Goal: Information Seeking & Learning: Learn about a topic

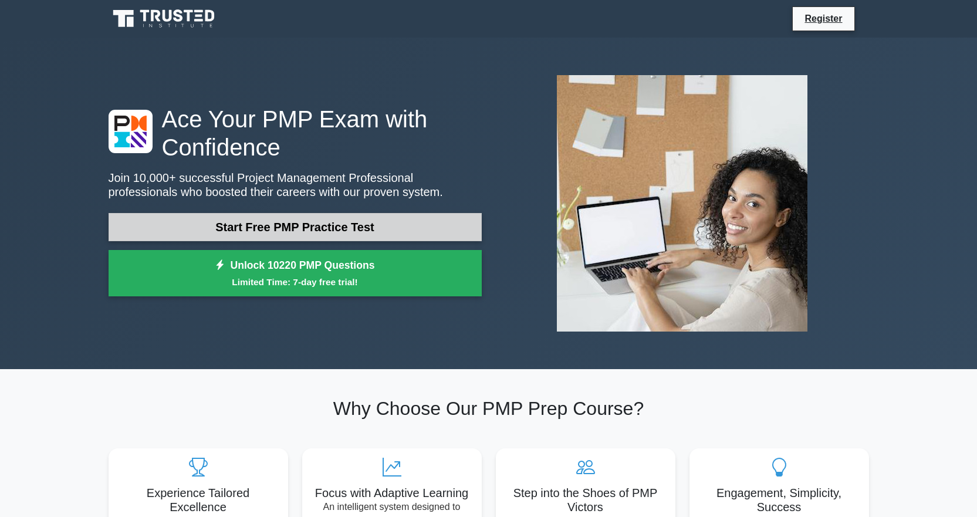
click at [322, 225] on link "Start Free PMP Practice Test" at bounding box center [295, 227] width 373 height 28
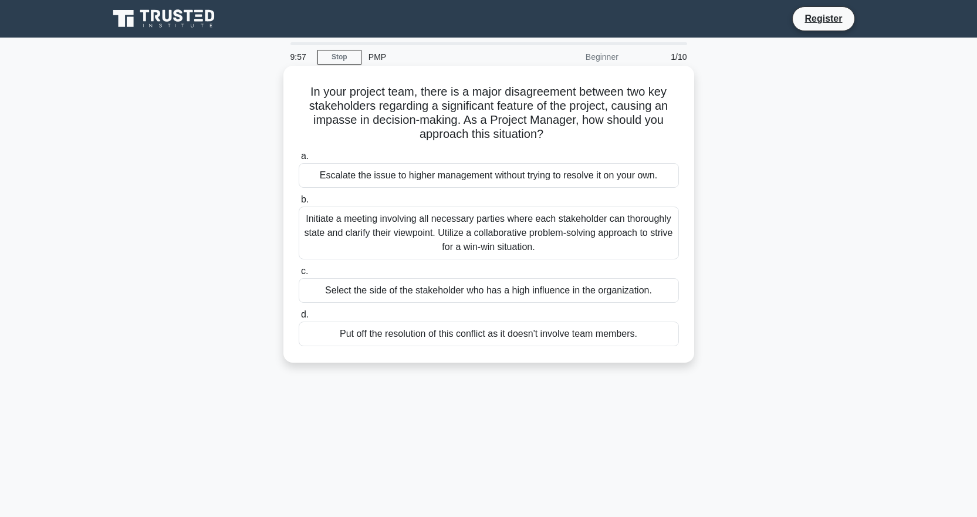
click at [349, 175] on div "Escalate the issue to higher management without trying to resolve it on your ow…" at bounding box center [489, 175] width 380 height 25
click at [299, 160] on input "a. Escalate the issue to higher management without trying to resolve it on your…" at bounding box center [299, 157] width 0 height 8
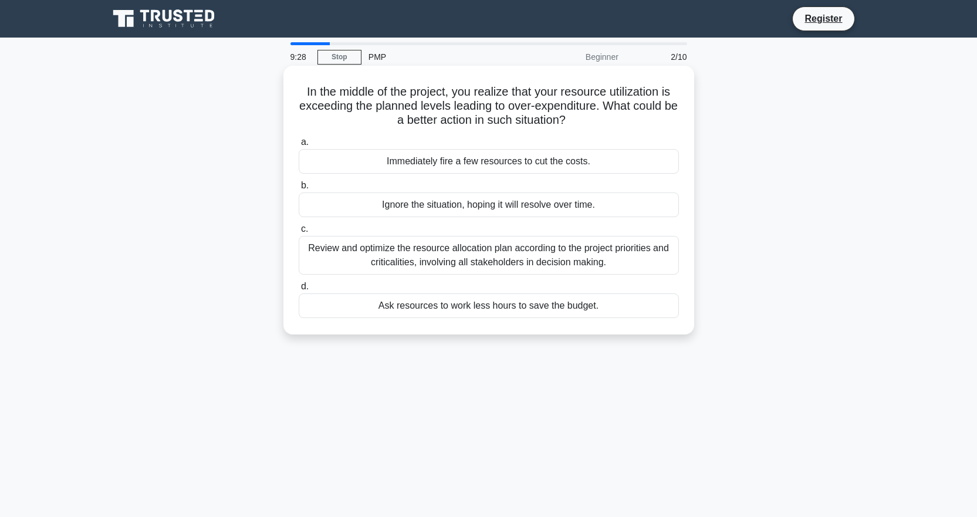
click at [470, 259] on div "Review and optimize the resource allocation plan according to the project prior…" at bounding box center [489, 255] width 380 height 39
click at [299, 233] on input "c. Review and optimize the resource allocation plan according to the project pr…" at bounding box center [299, 229] width 0 height 8
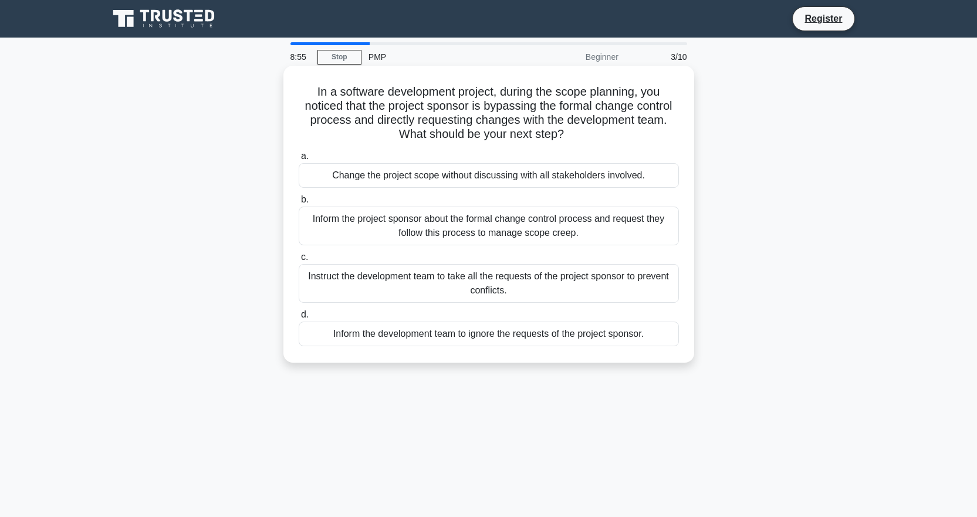
click at [440, 223] on div "Inform the project sponsor about the formal change control process and request …" at bounding box center [489, 226] width 380 height 39
click at [299, 204] on input "b. Inform the project sponsor about the formal change control process and reque…" at bounding box center [299, 200] width 0 height 8
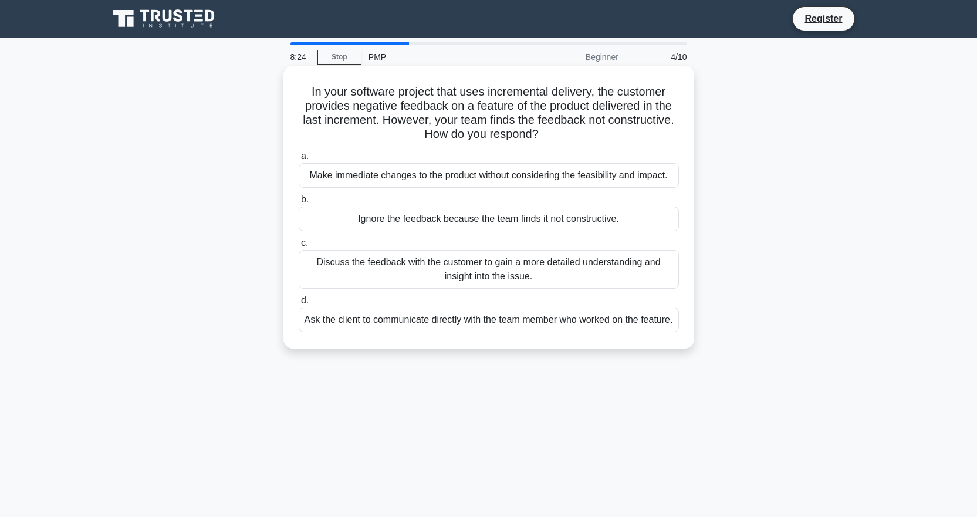
click at [520, 271] on div "Discuss the feedback with the customer to gain a more detailed understanding an…" at bounding box center [489, 269] width 380 height 39
click at [299, 247] on input "c. Discuss the feedback with the customer to gain a more detailed understanding…" at bounding box center [299, 243] width 0 height 8
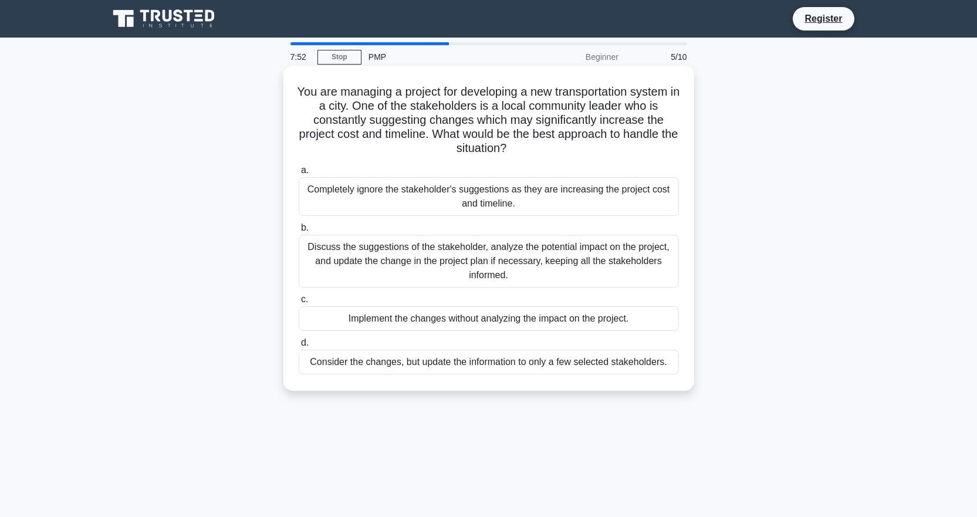
click at [492, 259] on div "Discuss the suggestions of the stakeholder, analyze the potential impact on the…" at bounding box center [489, 261] width 380 height 53
click at [468, 261] on div "Discuss the suggestions of the stakeholder, analyze the potential impact on the…" at bounding box center [489, 261] width 380 height 53
click at [403, 248] on div "Discuss the suggestions of the stakeholder, analyze the potential impact on the…" at bounding box center [489, 261] width 380 height 53
click at [299, 232] on input "b. Discuss the suggestions of the stakeholder, analyze the potential impact on …" at bounding box center [299, 228] width 0 height 8
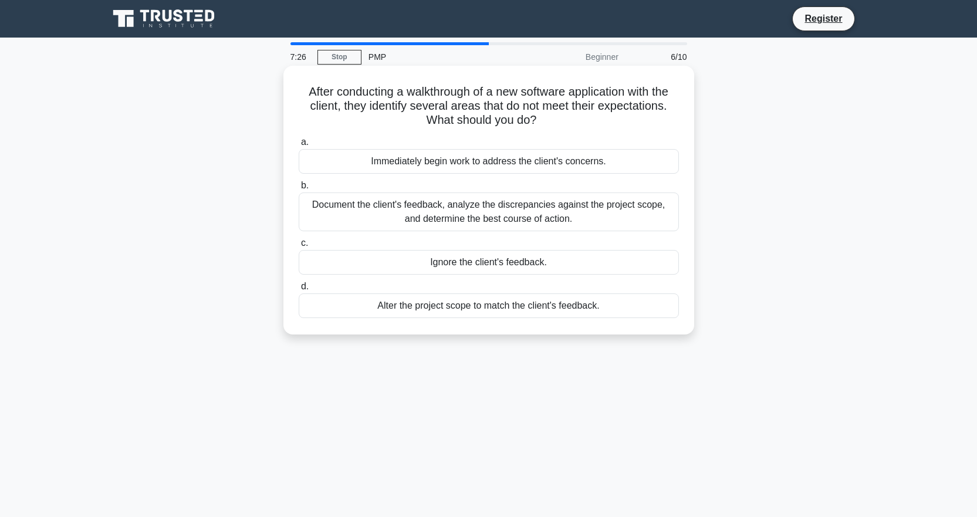
click at [462, 220] on div "Document the client's feedback, analyze the discrepancies against the project s…" at bounding box center [489, 212] width 380 height 39
click at [299, 190] on input "b. Document the client's feedback, analyze the discrepancies against the projec…" at bounding box center [299, 186] width 0 height 8
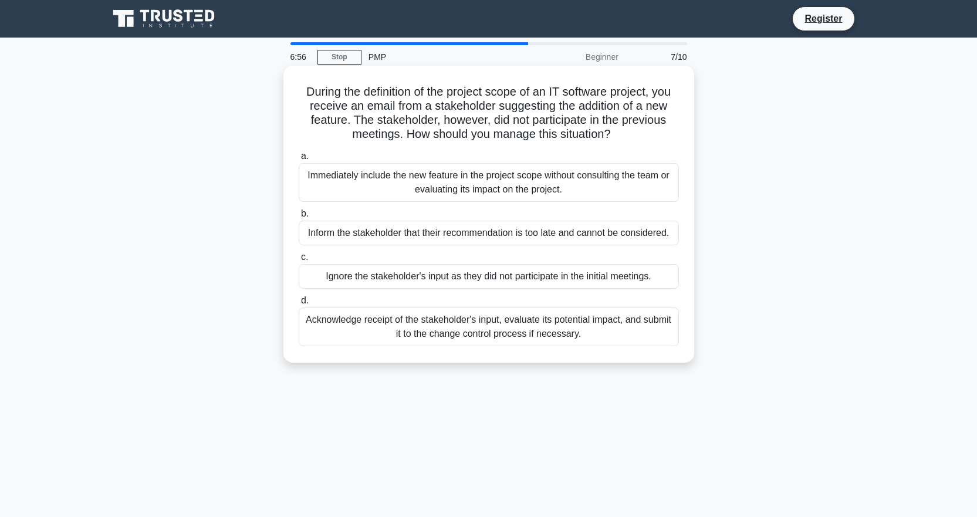
click at [440, 183] on div "Immediately include the new feature in the project scope without consulting the…" at bounding box center [489, 182] width 380 height 39
click at [299, 160] on input "a. Immediately include the new feature in the project scope without consulting …" at bounding box center [299, 157] width 0 height 8
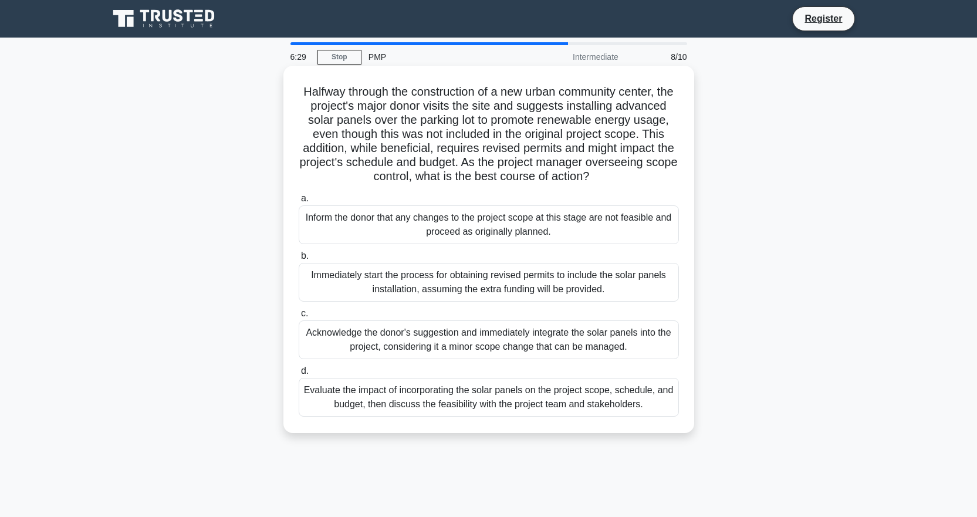
click at [438, 298] on div "Immediately start the process for obtaining revised permits to include the sola…" at bounding box center [489, 282] width 380 height 39
click at [299, 260] on input "b. Immediately start the process for obtaining revised permits to include the s…" at bounding box center [299, 256] width 0 height 8
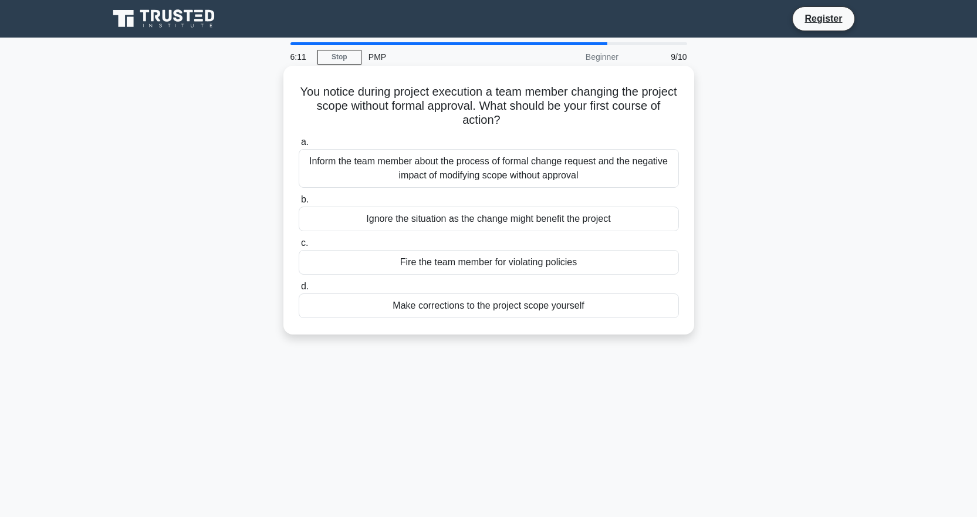
click at [424, 158] on div "Inform the team member about the process of formal change request and the negat…" at bounding box center [489, 168] width 380 height 39
click at [299, 146] on input "a. Inform the team member about the process of formal change request and the ne…" at bounding box center [299, 143] width 0 height 8
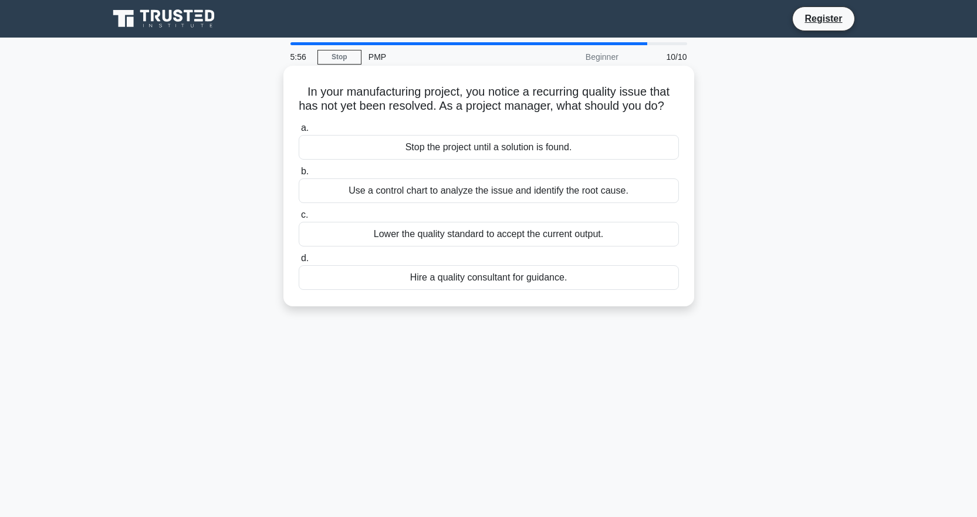
click at [477, 203] on div "Use a control chart to analyze the issue and identify the root cause." at bounding box center [489, 190] width 380 height 25
click at [299, 175] on input "b. Use a control chart to analyze the issue and identify the root cause." at bounding box center [299, 172] width 0 height 8
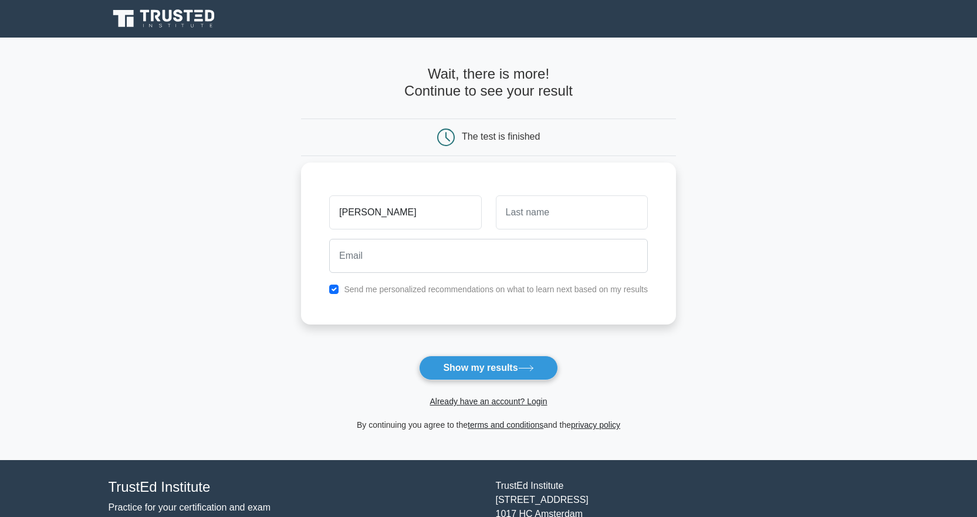
type input "[PERSON_NAME]"
click at [525, 221] on input "text" at bounding box center [572, 212] width 152 height 34
type input "[PERSON_NAME]"
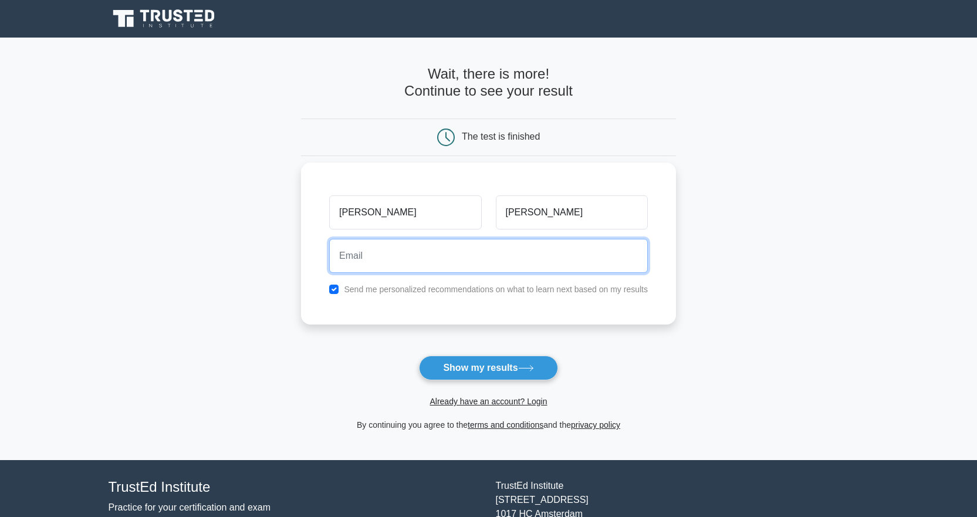
click at [488, 259] on input "email" at bounding box center [488, 256] width 319 height 34
type input "[EMAIL_ADDRESS][DOMAIN_NAME]"
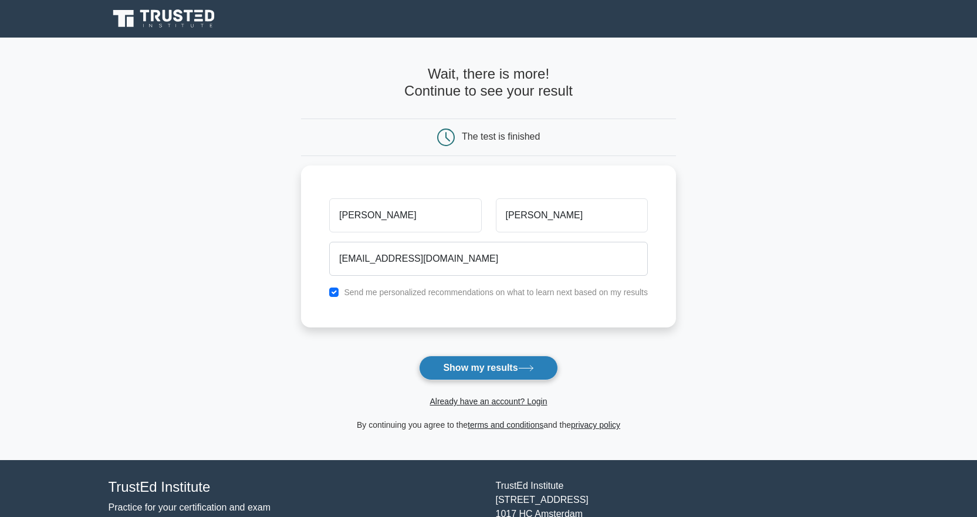
click at [469, 366] on button "Show my results" at bounding box center [488, 368] width 139 height 25
